Goal: Transaction & Acquisition: Purchase product/service

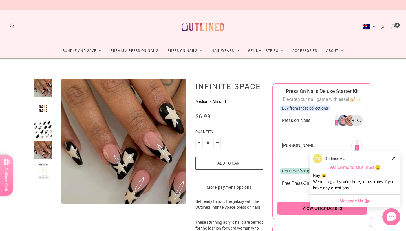
click at [396, 28] on link "Cart" at bounding box center [394, 27] width 6 height 6
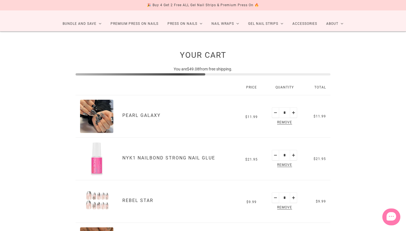
scroll to position [27, 0]
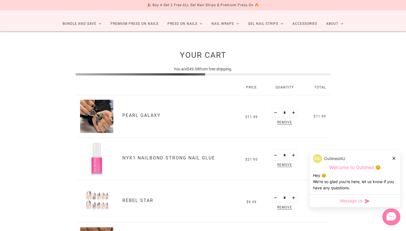
click at [138, 114] on link "Pearl Galaxy" at bounding box center [141, 115] width 38 height 5
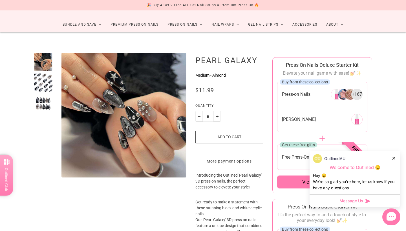
scroll to position [19, 0]
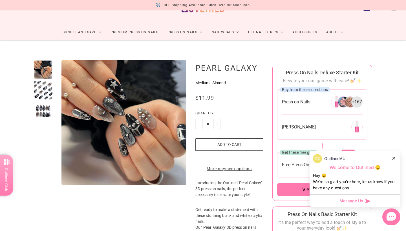
click at [44, 88] on div at bounding box center [43, 90] width 19 height 19
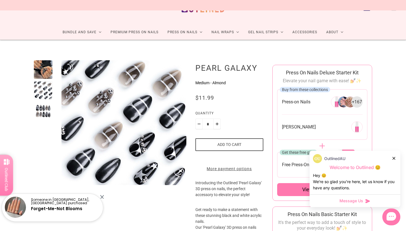
click at [38, 105] on div at bounding box center [43, 111] width 19 height 19
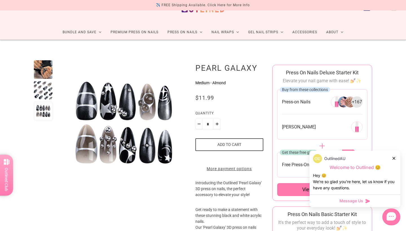
click at [40, 70] on div at bounding box center [43, 69] width 19 height 19
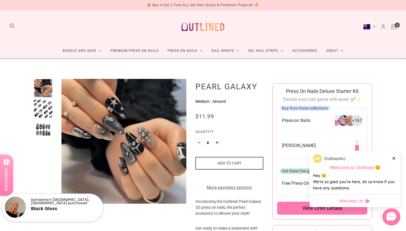
scroll to position [0, 0]
click at [394, 28] on icon "Cart" at bounding box center [394, 27] width 6 height 6
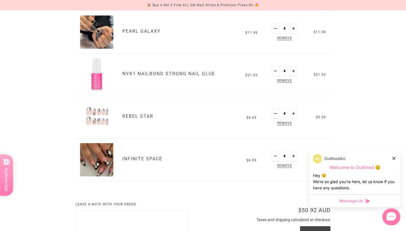
scroll to position [111, 0]
click at [282, 39] on span "Remove" at bounding box center [284, 39] width 17 height 6
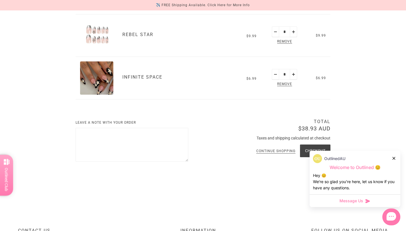
scroll to position [151, 0]
